Goal: Transaction & Acquisition: Purchase product/service

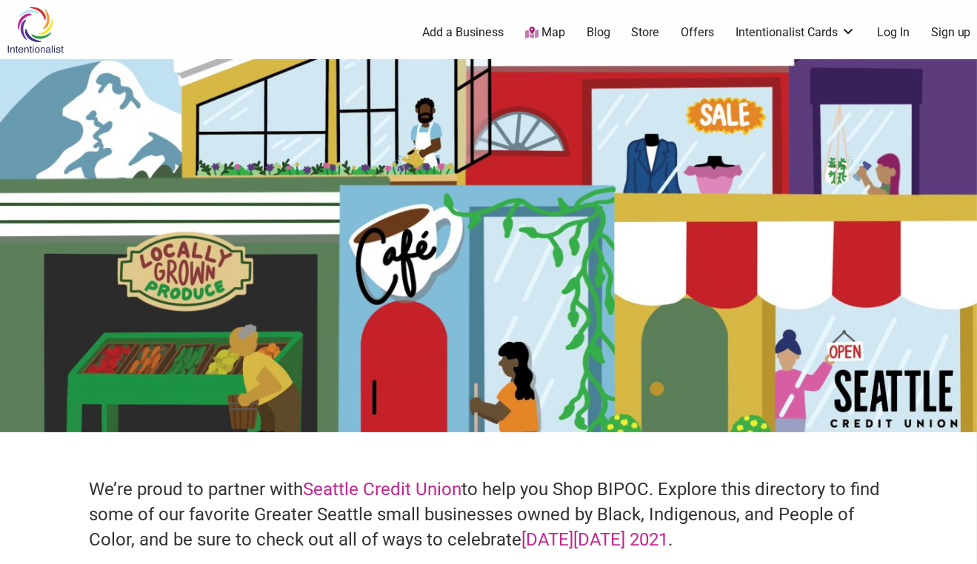
click at [648, 33] on link "Store" at bounding box center [645, 32] width 28 height 16
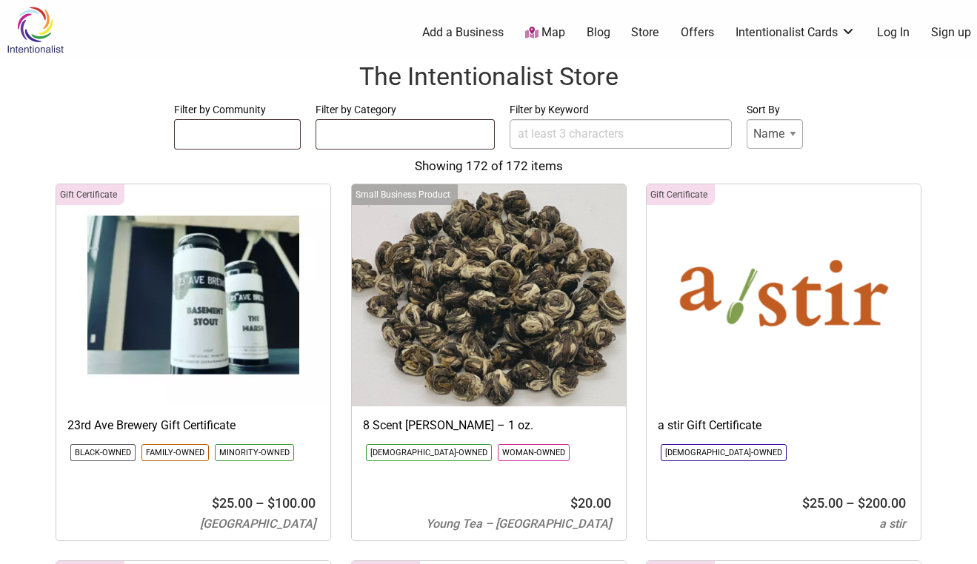
select select
click at [273, 131] on ul at bounding box center [238, 132] width 126 height 24
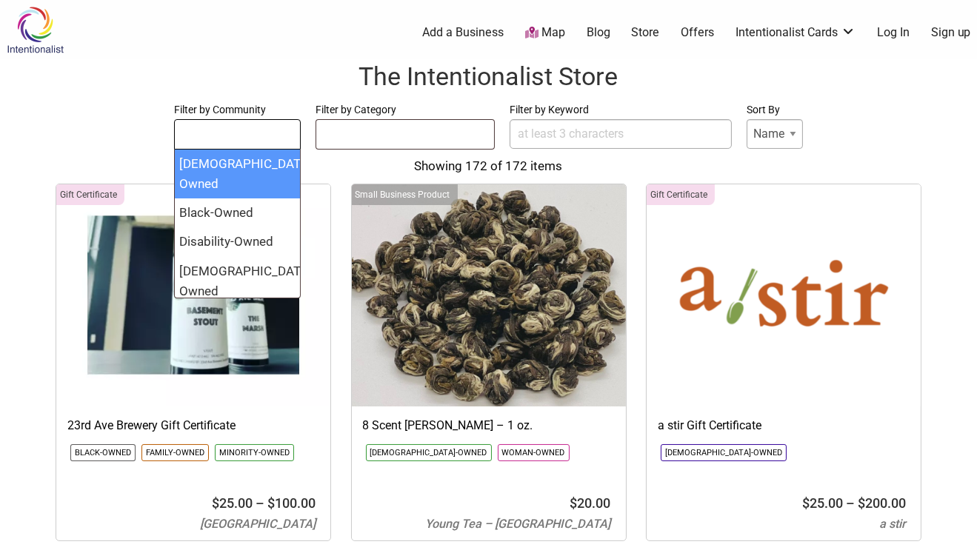
click at [358, 136] on ul at bounding box center [405, 132] width 178 height 24
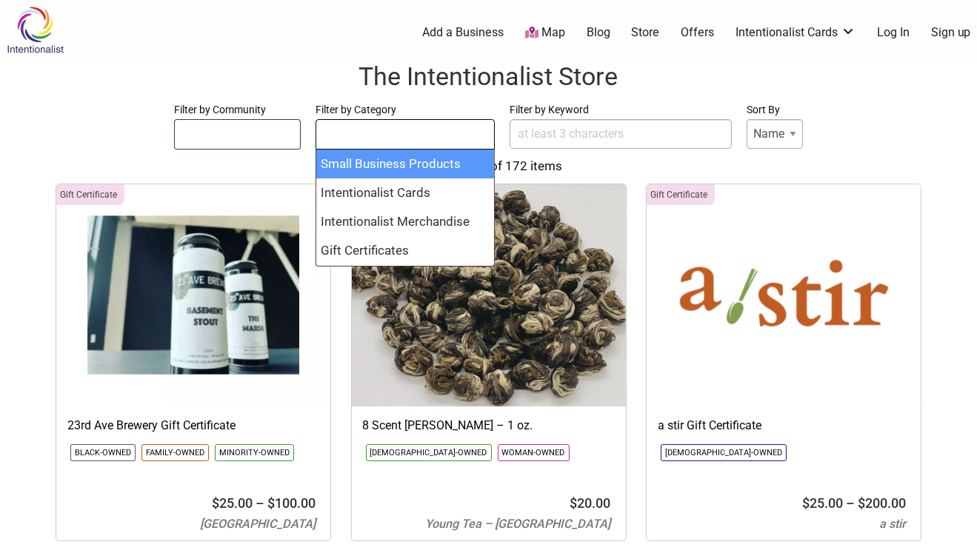
click at [577, 136] on input "Filter by Keyword" at bounding box center [621, 134] width 222 height 30
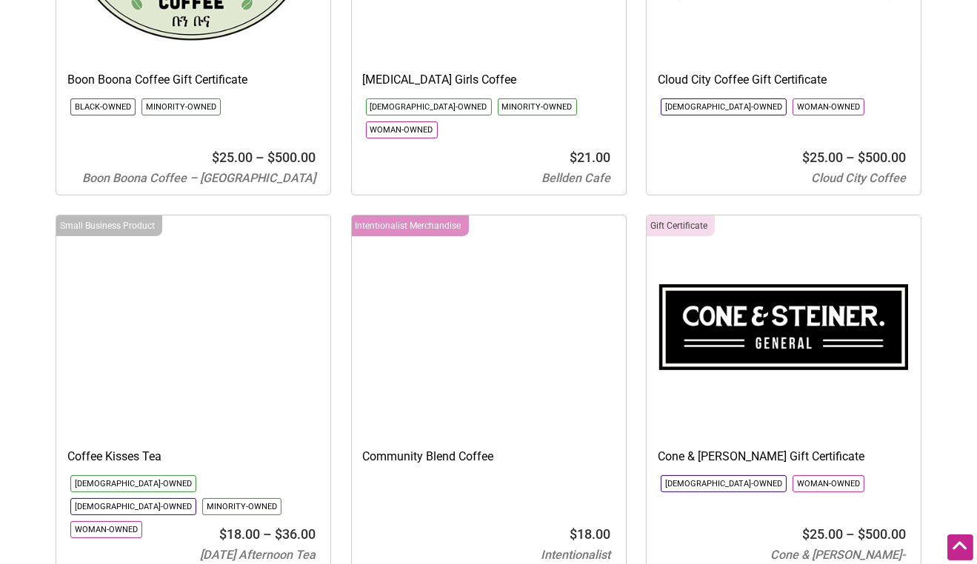
scroll to position [474, 0]
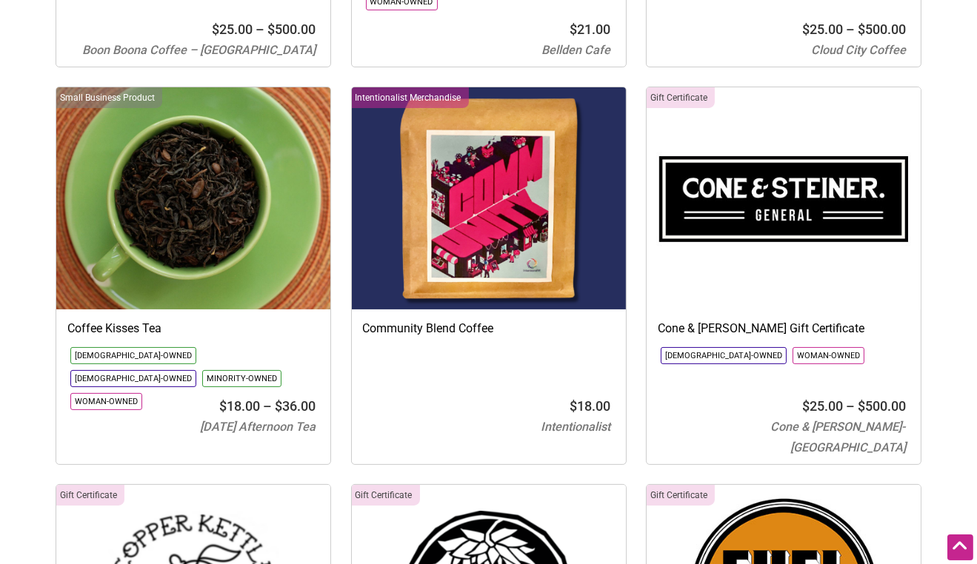
type input "coffee"
